Goal: Task Accomplishment & Management: Manage account settings

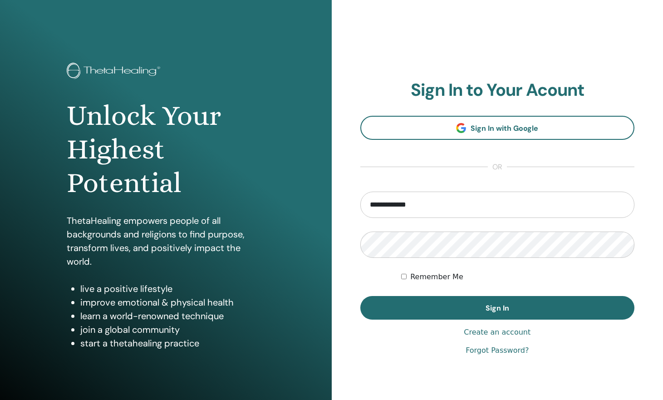
scroll to position [5, 0]
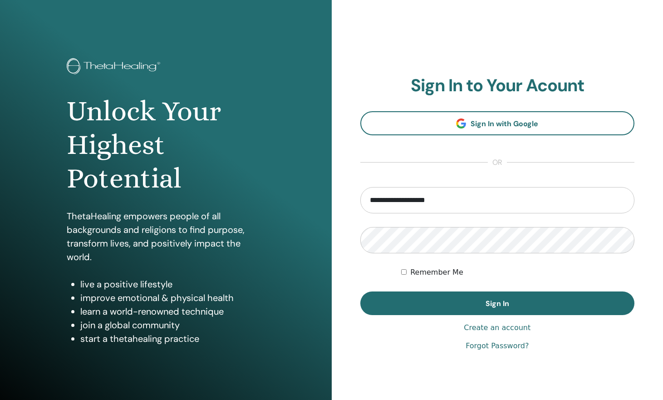
type input "**********"
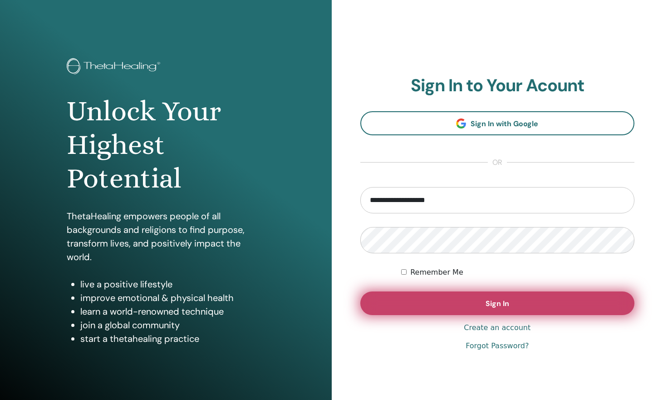
click at [471, 292] on button "Sign In" at bounding box center [497, 303] width 274 height 24
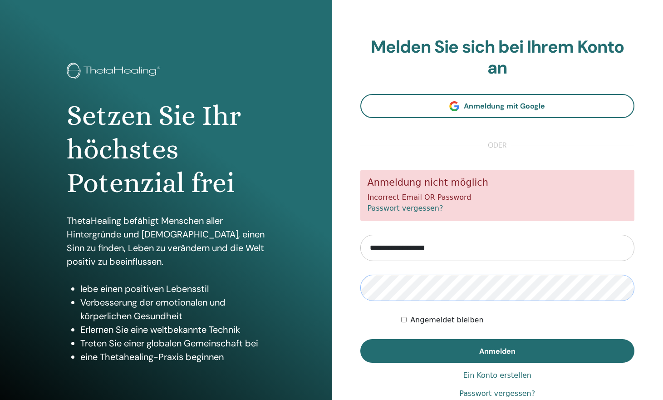
click at [497, 350] on button "Anmelden" at bounding box center [497, 351] width 274 height 24
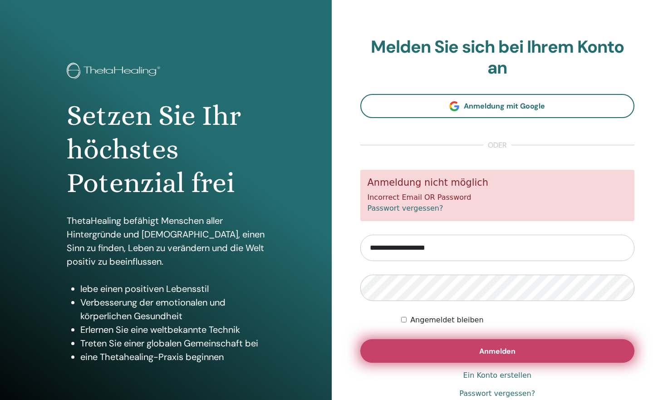
click at [488, 355] on span "Anmelden" at bounding box center [497, 351] width 36 height 10
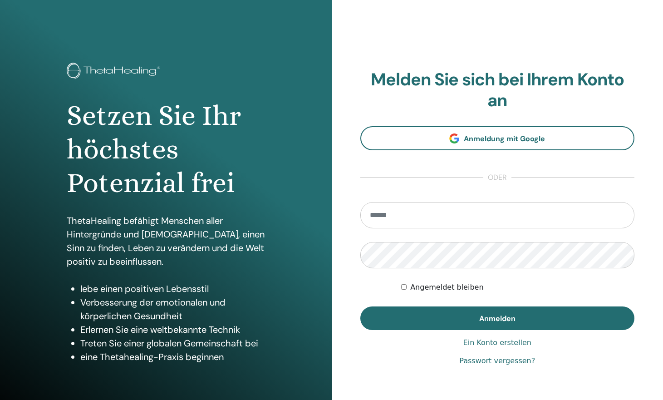
click at [377, 216] on input "email" at bounding box center [497, 215] width 274 height 26
type input "*"
